Goal: Task Accomplishment & Management: Manage account settings

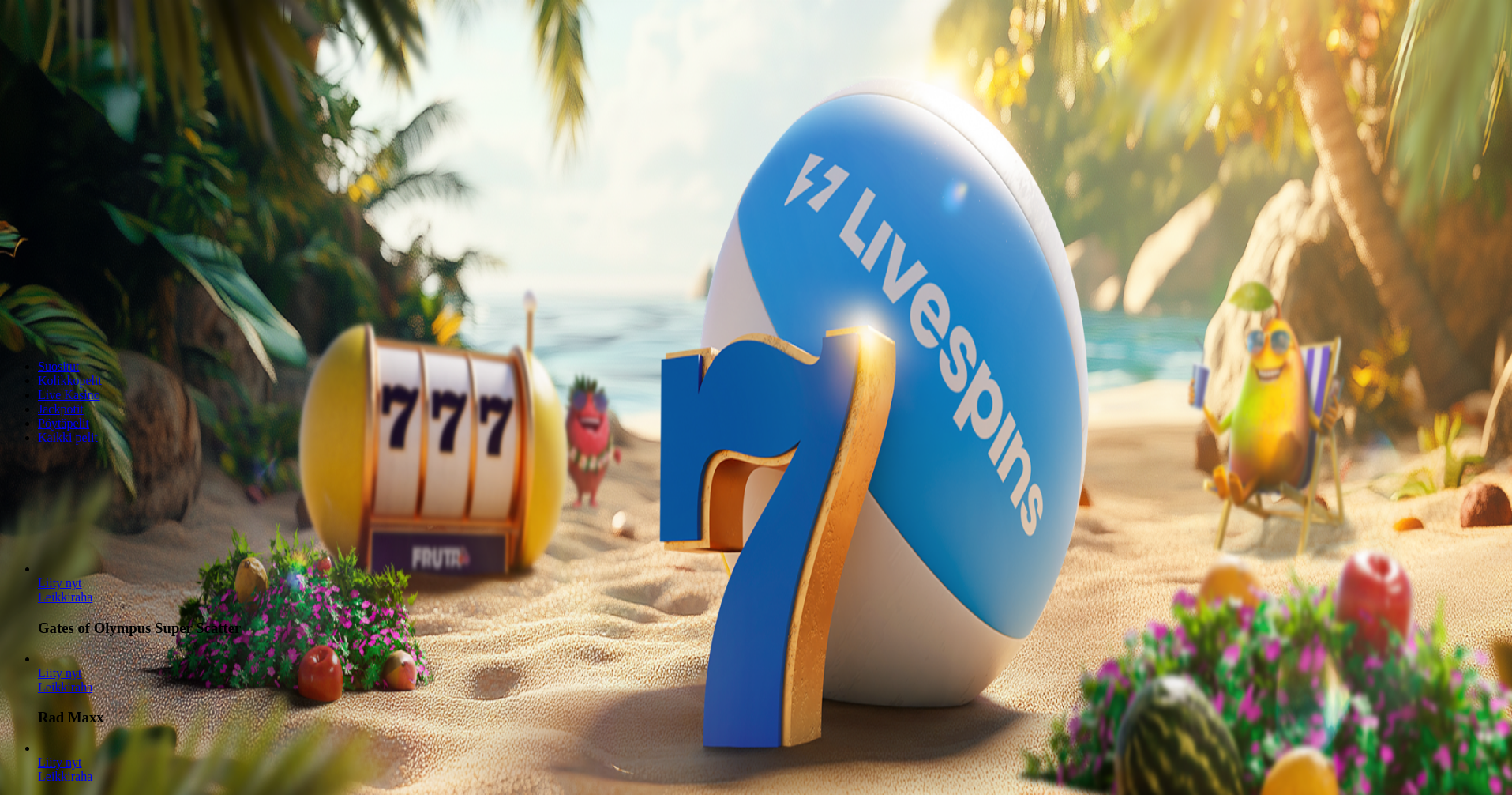
click at [102, 63] on span "Kirjaudu" at bounding box center [109, 57] width 39 height 12
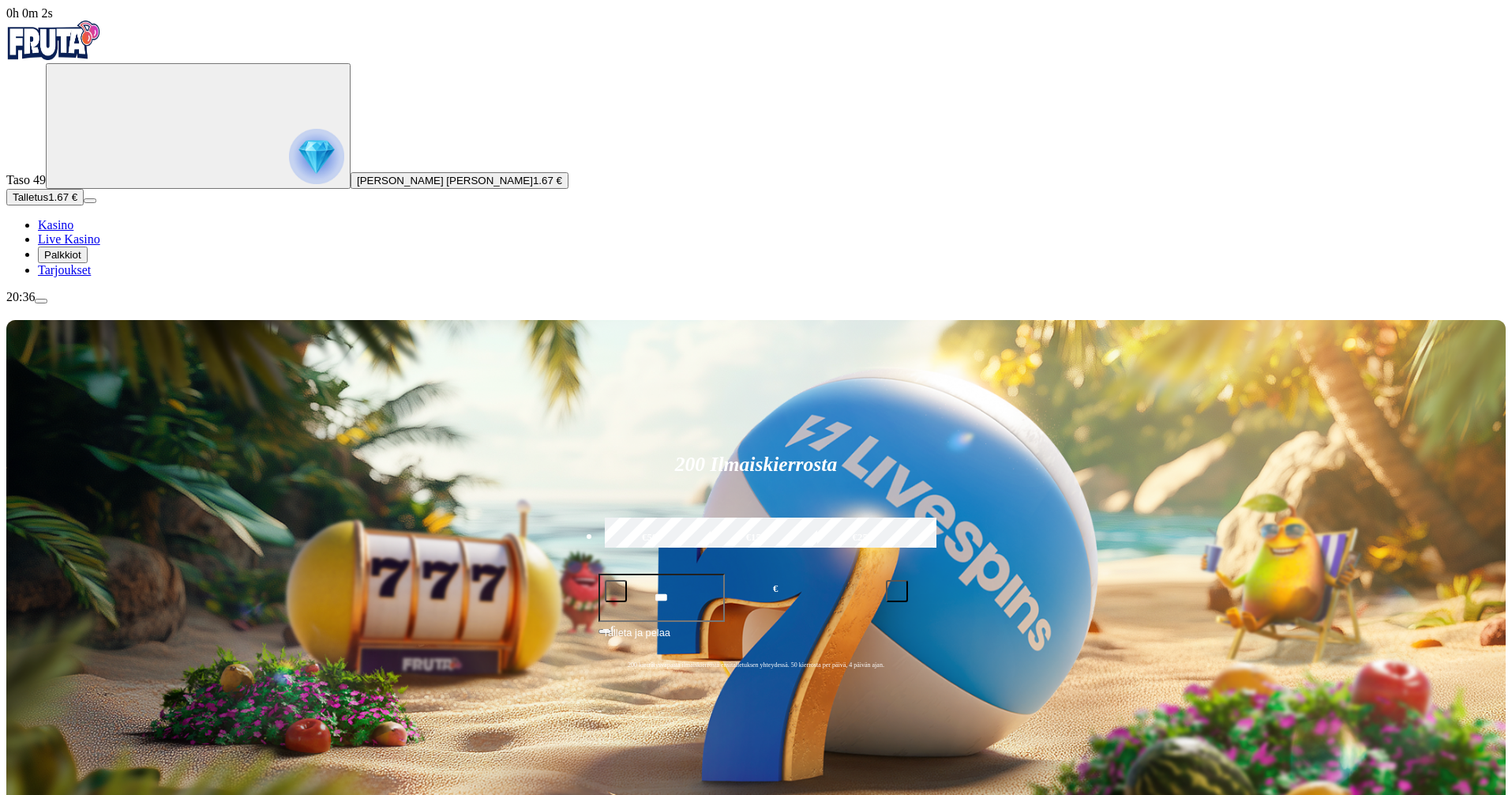
click at [81, 261] on span "Palkkiot" at bounding box center [62, 254] width 37 height 12
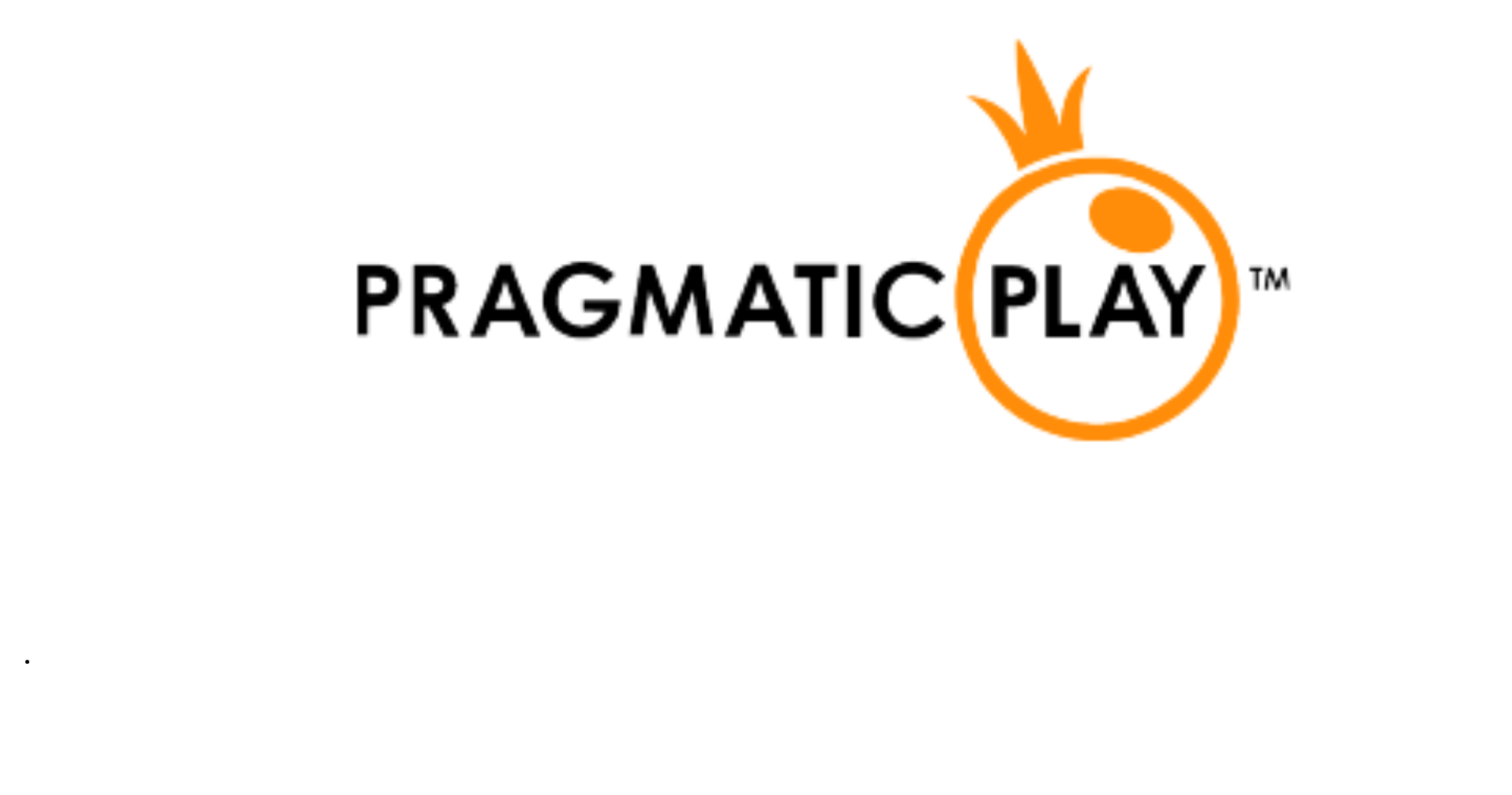
scroll to position [4447, 0]
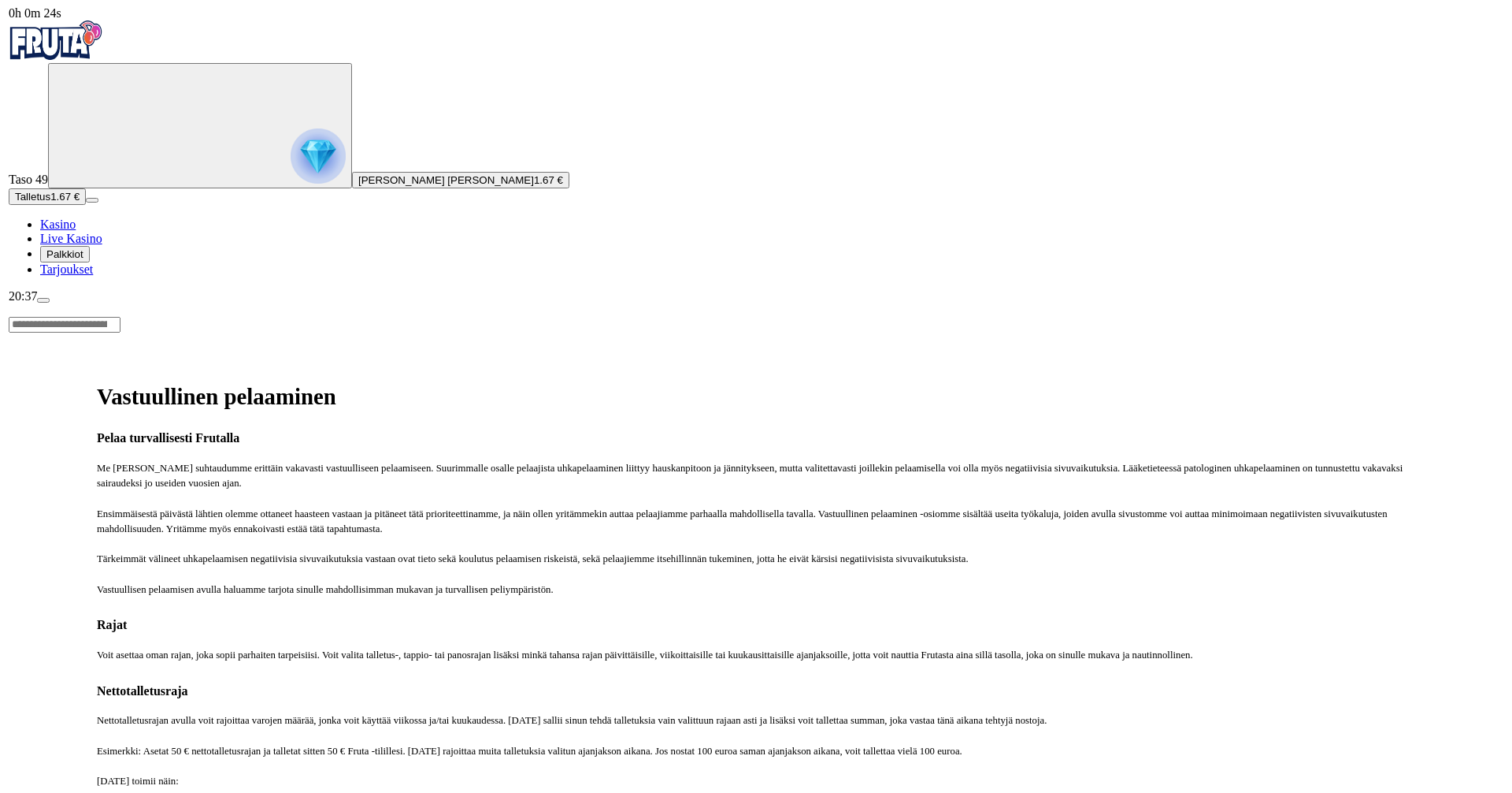
scroll to position [694, 0]
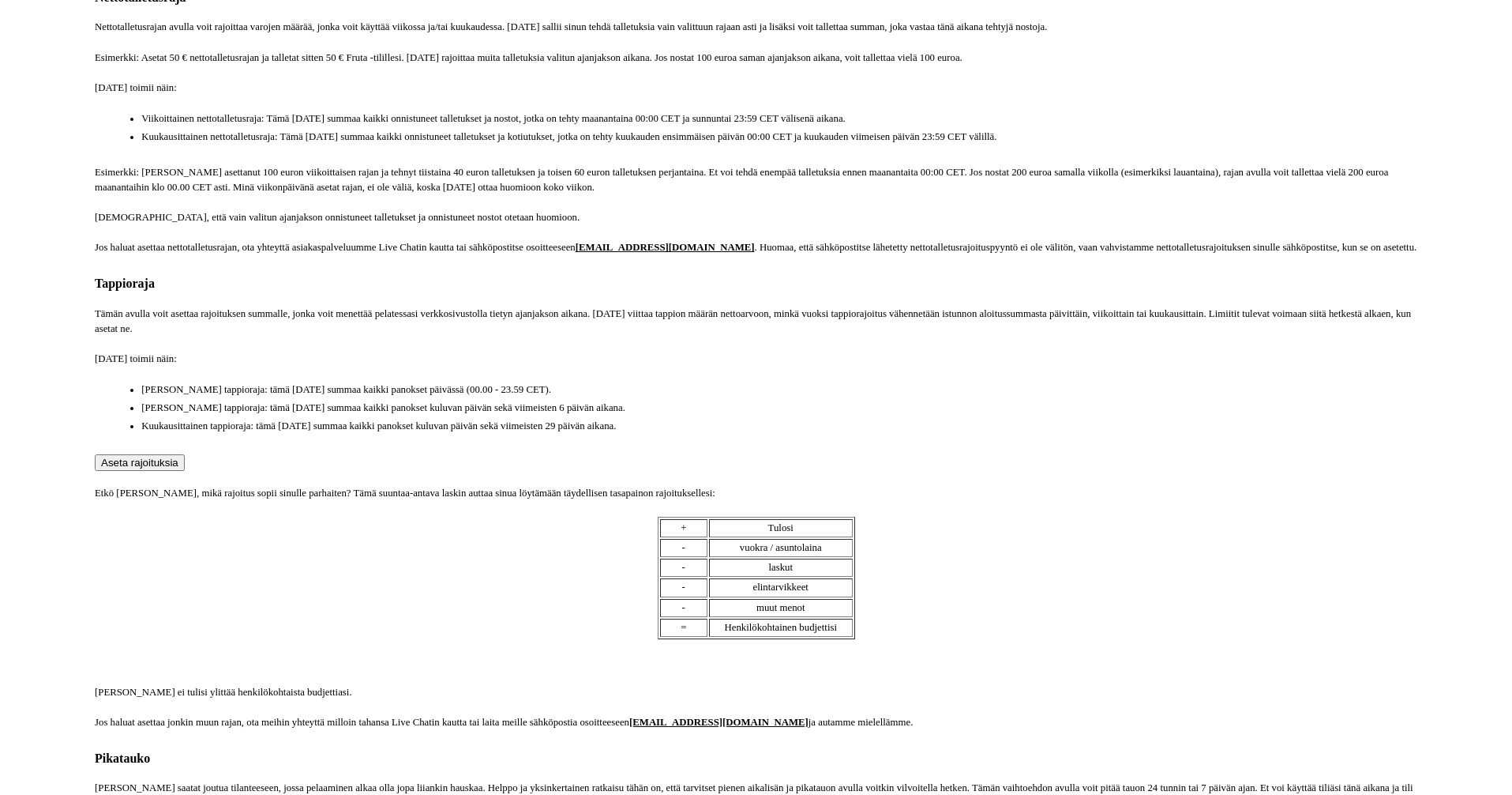
click at [185, 471] on button "Aseta rajoituksia" at bounding box center [139, 463] width 90 height 16
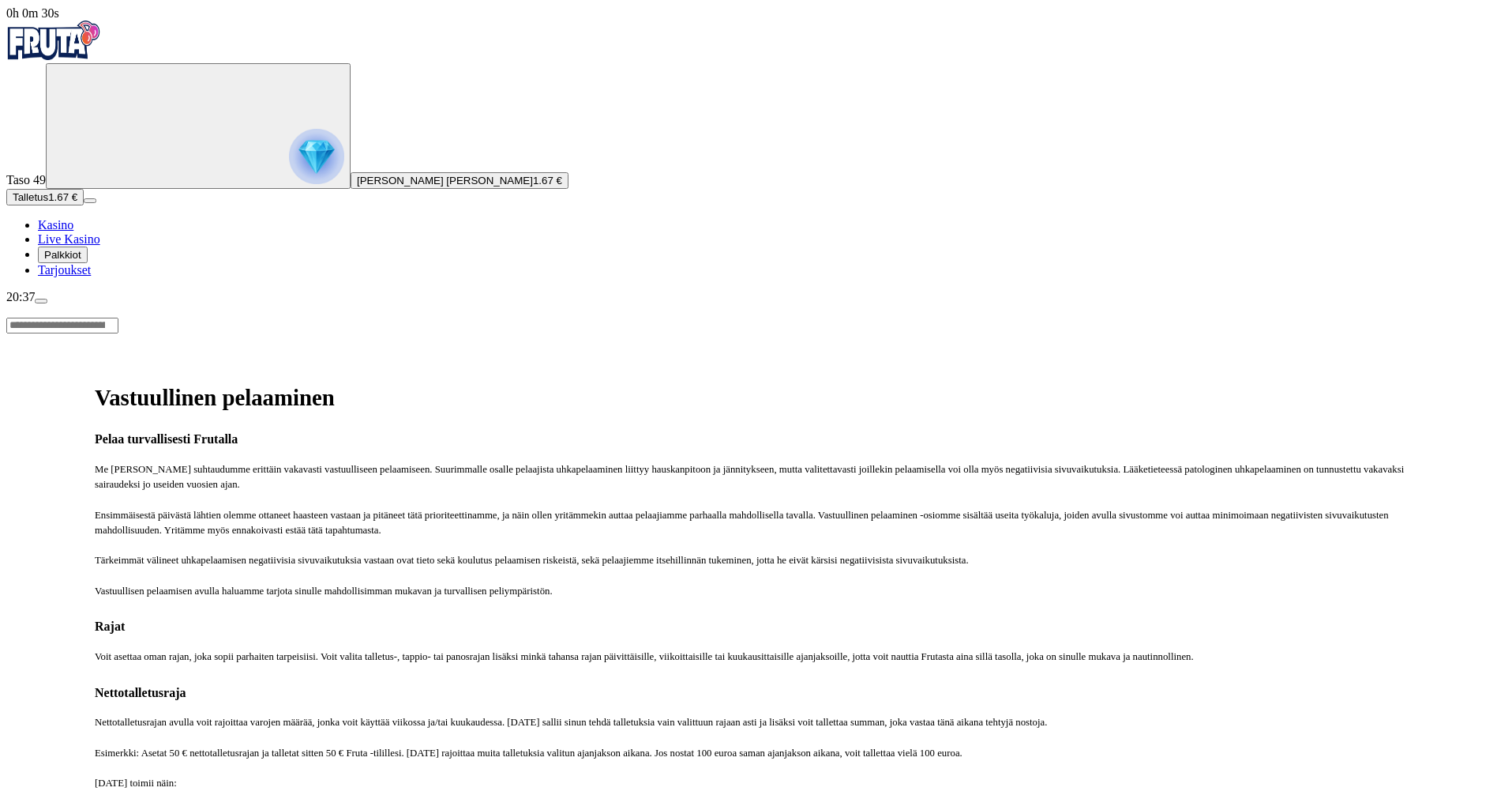
click at [73, 232] on span "Kasino" at bounding box center [55, 225] width 35 height 14
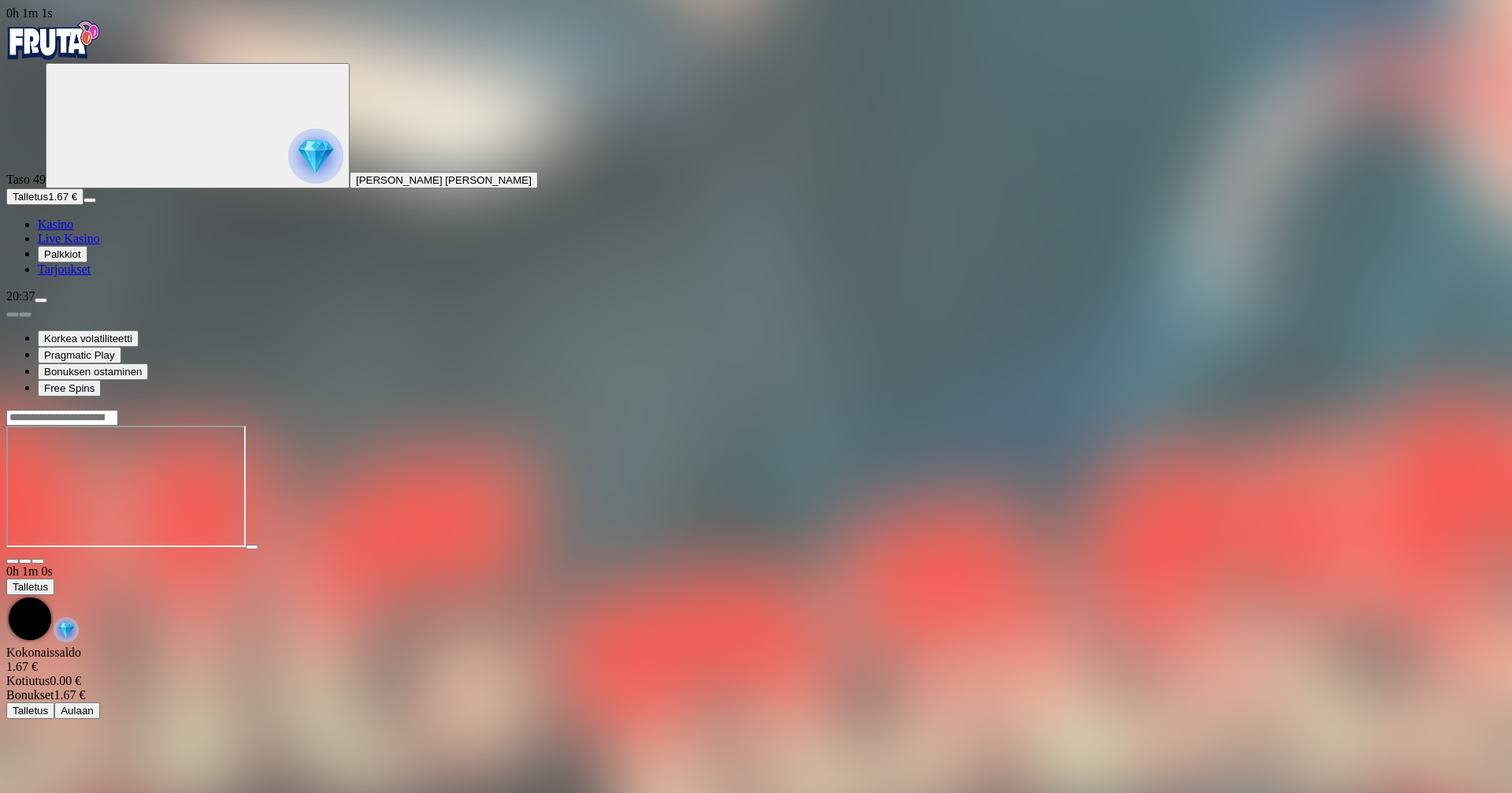
click at [73, 231] on span "Kasino" at bounding box center [55, 224] width 35 height 14
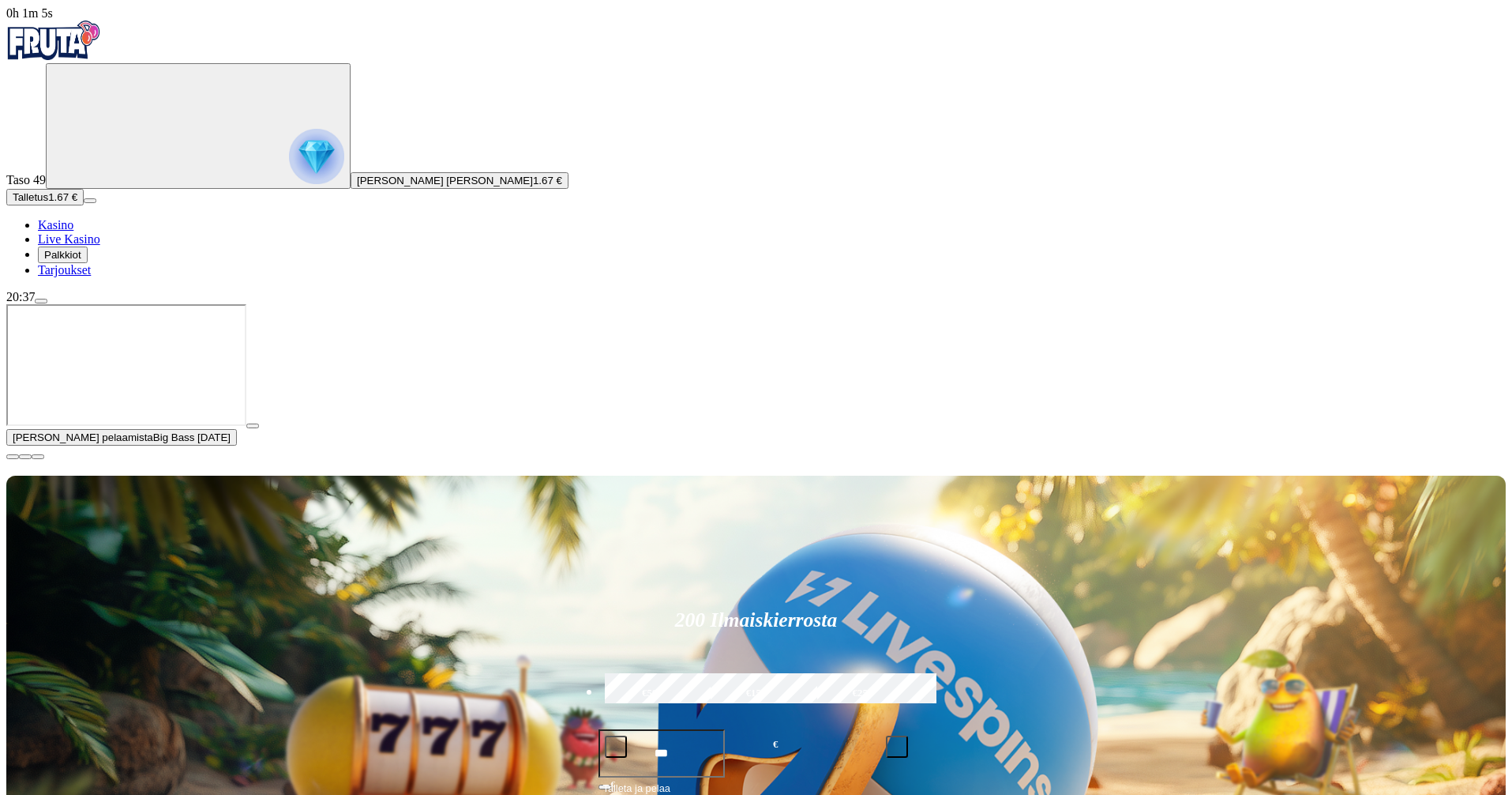
click at [13, 456] on span "close icon" at bounding box center [13, 456] width 0 height 0
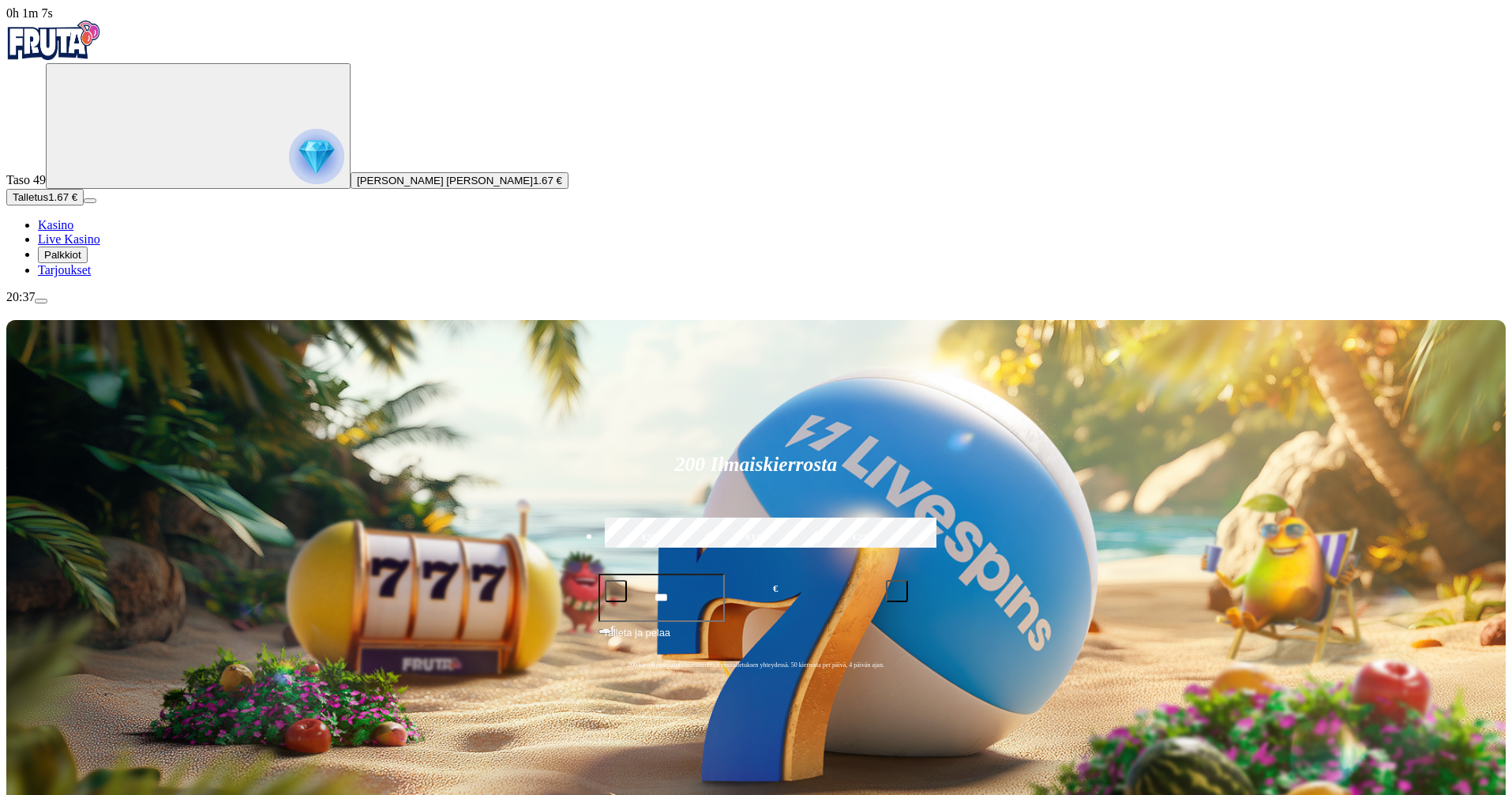
click at [41, 301] on span "menu icon" at bounding box center [41, 301] width 0 height 0
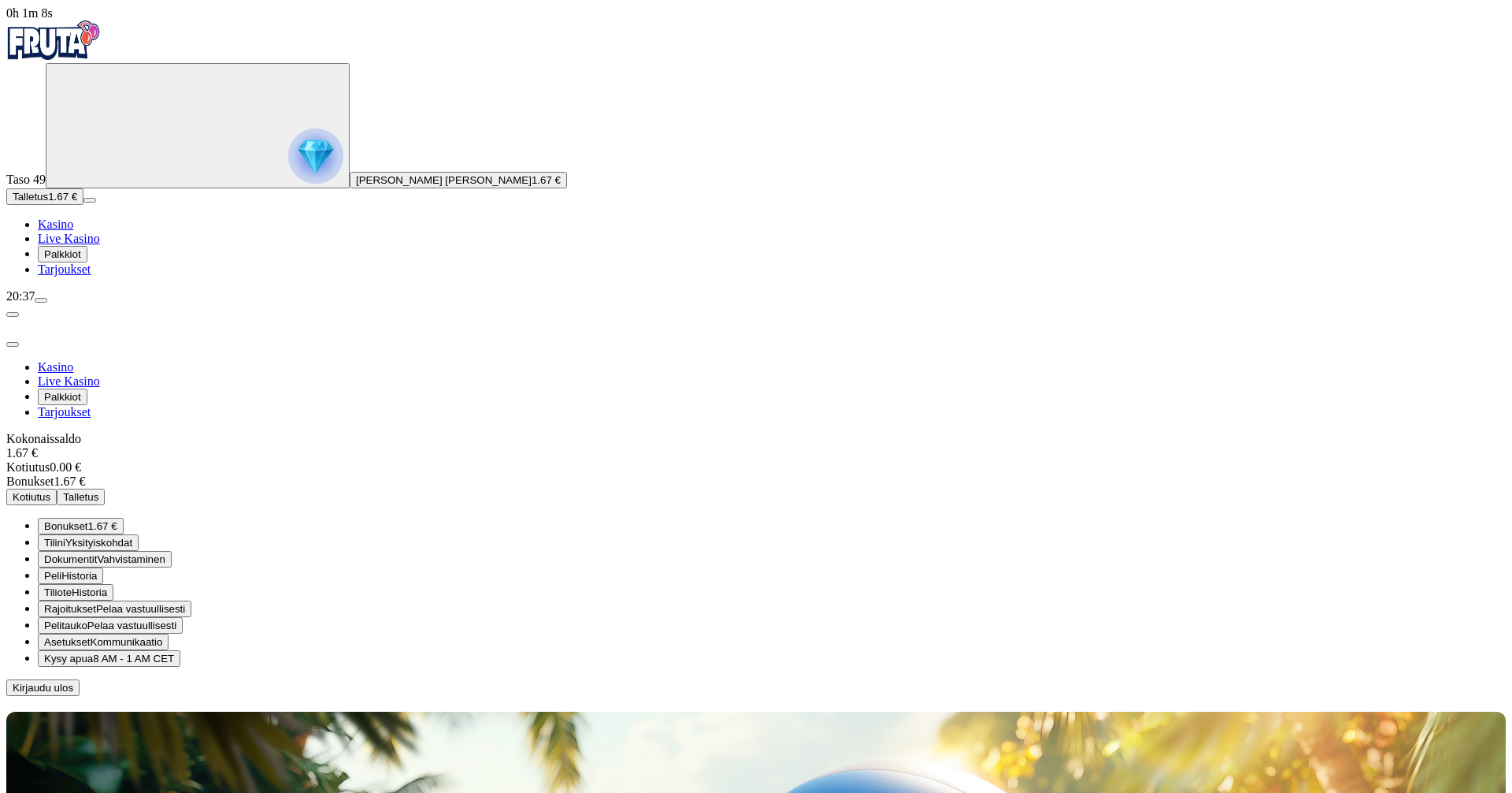
click at [73, 682] on span "Kirjaudu ulos" at bounding box center [42, 687] width 60 height 12
